Goal: Task Accomplishment & Management: Manage account settings

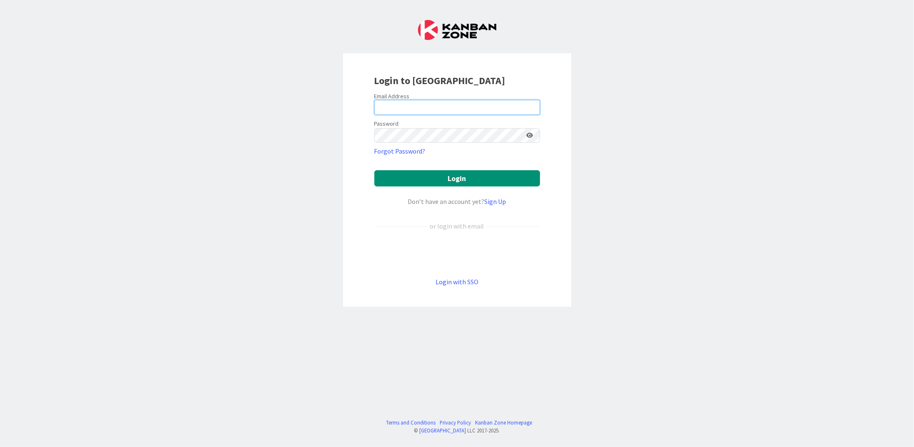
click at [455, 105] on input "email" at bounding box center [457, 107] width 166 height 15
type input "[PERSON_NAME][EMAIL_ADDRESS][DOMAIN_NAME]"
click at [374, 170] on button "Login" at bounding box center [457, 178] width 166 height 16
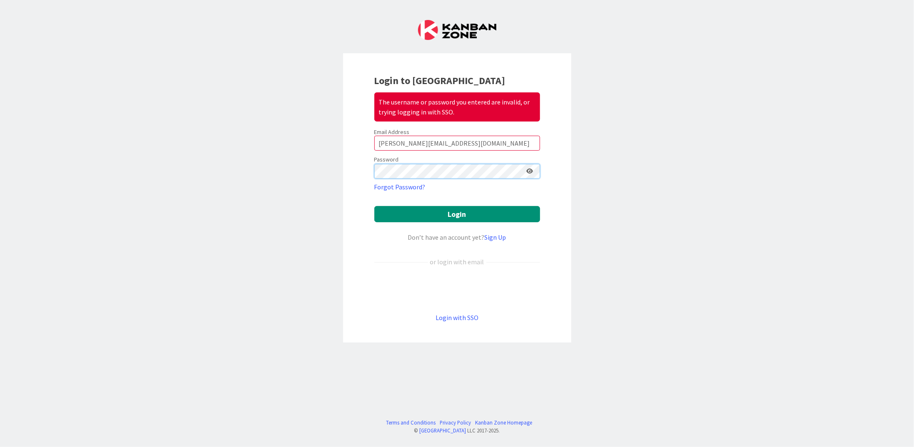
click at [374, 206] on button "Login" at bounding box center [457, 214] width 166 height 16
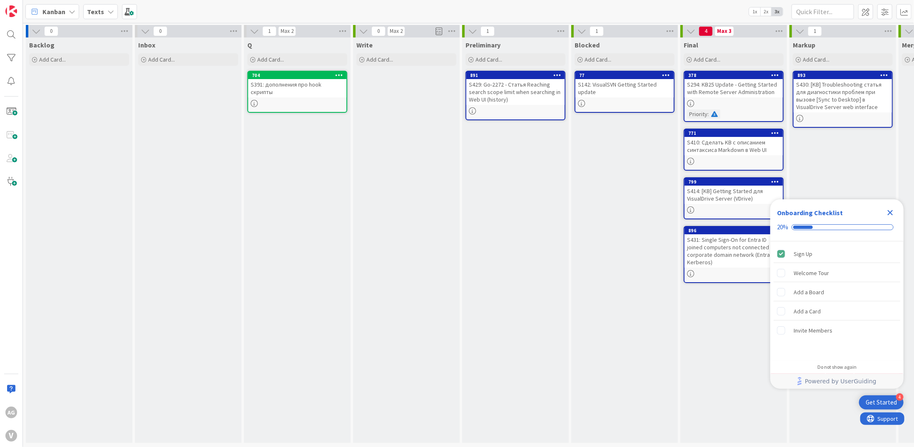
click at [889, 212] on icon "Close Checklist" at bounding box center [890, 212] width 5 height 5
